Goal: Information Seeking & Learning: Learn about a topic

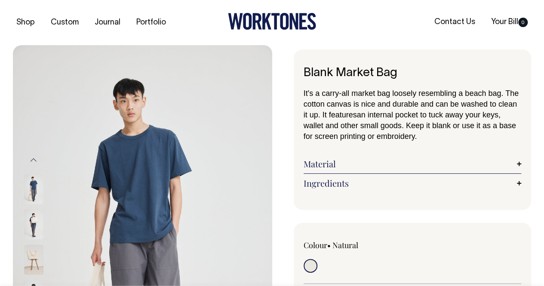
click at [518, 164] on link "Material" at bounding box center [413, 164] width 218 height 10
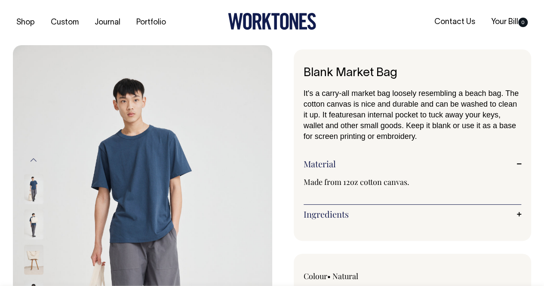
click at [520, 215] on link "Ingredients" at bounding box center [413, 214] width 218 height 10
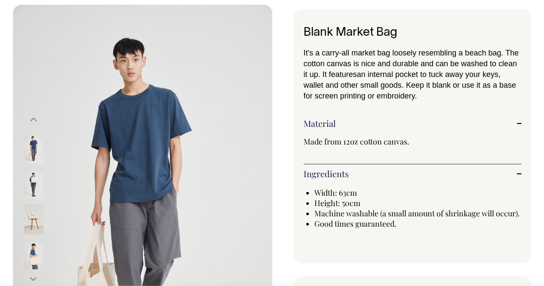
scroll to position [41, 0]
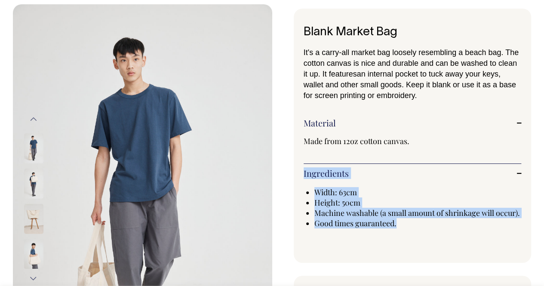
drag, startPoint x: 412, startPoint y: 224, endPoint x: 303, endPoint y: 173, distance: 120.4
click at [303, 173] on div "Blank Market Bag It's a carry-all market bag loosely resembling a beach bag. Th…" at bounding box center [413, 136] width 238 height 254
copy div "Ingredients Width: 63cm Height: 50cm Machine washable (a small amount of shrink…"
drag, startPoint x: 414, startPoint y: 143, endPoint x: 303, endPoint y: 144, distance: 110.9
click at [303, 144] on div "Blank Market Bag It's a carry-all market bag loosely resembling a beach bag. Th…" at bounding box center [413, 136] width 238 height 254
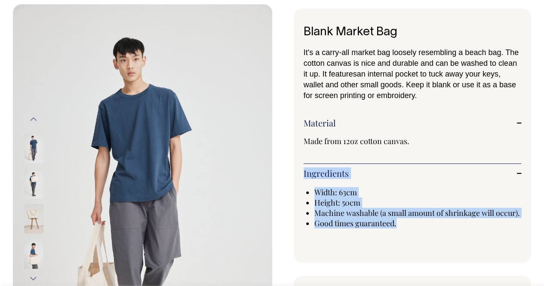
copy span "Made from 12oz cotton canvas."
drag, startPoint x: 304, startPoint y: 49, endPoint x: 496, endPoint y: 95, distance: 197.9
click at [496, 95] on p "It's a carry-all market bag loosely resembling a beach bag. The cotton canvas i…" at bounding box center [413, 74] width 218 height 54
copy p "It's a carry-all market bag loosely resembling a beach bag. The cotton canvas i…"
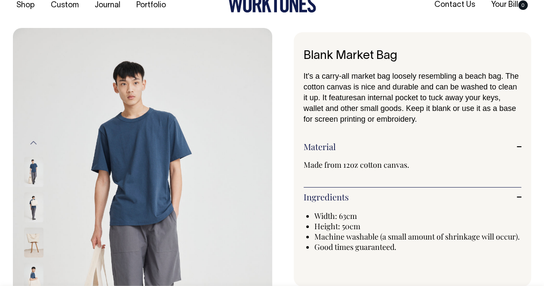
click at [371, 166] on span "Made from 12oz cotton canvas." at bounding box center [357, 164] width 106 height 10
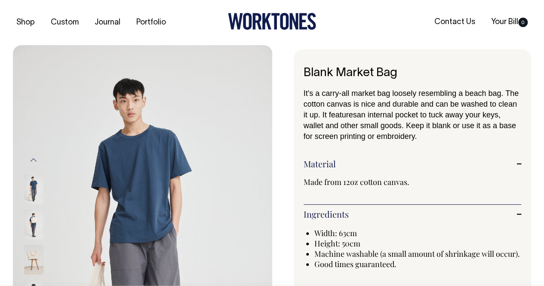
scroll to position [0, 0]
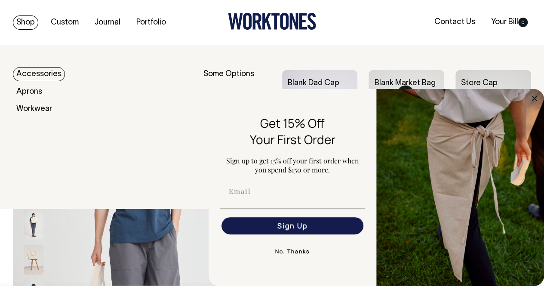
click at [20, 21] on link "Shop" at bounding box center [25, 22] width 25 height 14
